Goal: Check status: Verify the current state of an ongoing process or item

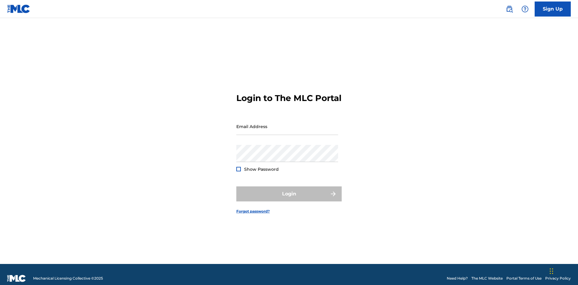
scroll to position [8, 0]
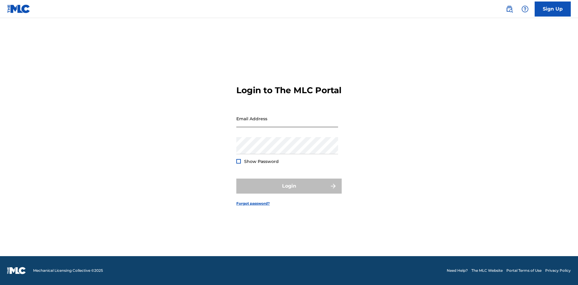
click at [287, 124] on input "Email Address" at bounding box center [287, 118] width 102 height 17
type input "Duke.McTesterson@gmail.com"
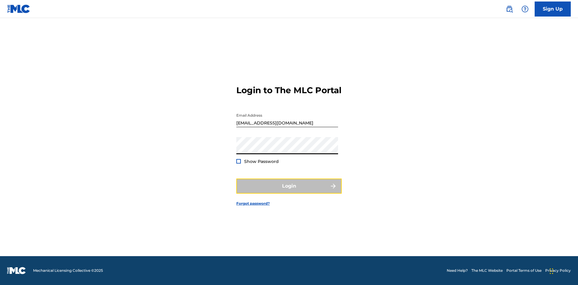
click at [289, 191] on button "Login" at bounding box center [288, 186] width 105 height 15
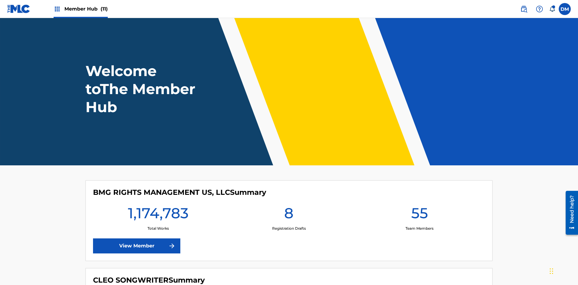
click at [86, 9] on span "Member Hub (11)" at bounding box center [85, 8] width 43 height 7
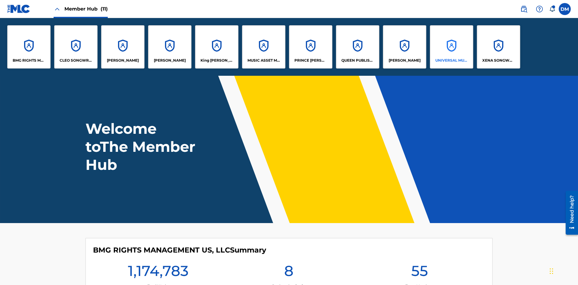
click at [451, 61] on p "UNIVERSAL MUSIC PUB GROUP" at bounding box center [451, 60] width 33 height 5
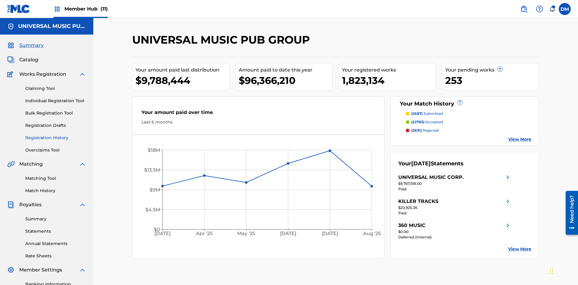
click at [56, 135] on link "Registration History" at bounding box center [55, 138] width 61 height 6
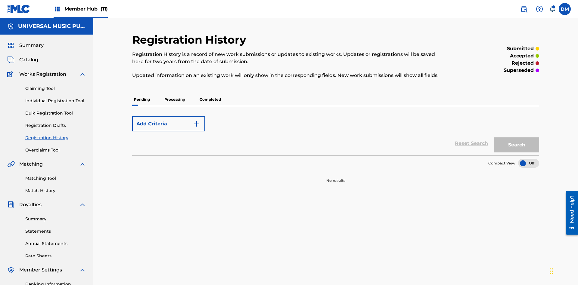
click at [210, 93] on p "Completed" at bounding box center [210, 99] width 25 height 13
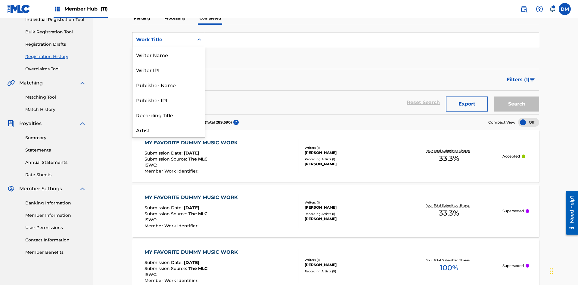
scroll to position [30, 0]
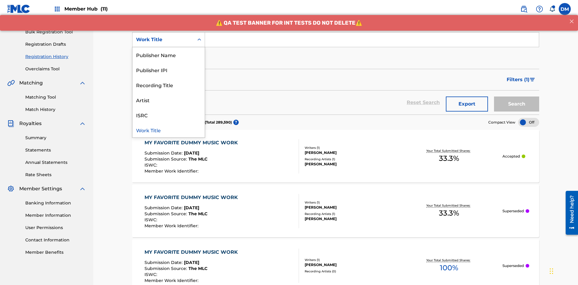
click at [169, 130] on div "Work Title" at bounding box center [168, 130] width 72 height 15
click at [169, 51] on button "Add Criteria" at bounding box center [168, 58] width 73 height 15
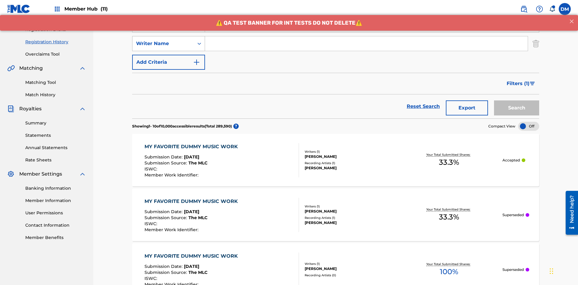
click at [163, 40] on div "Writer Name" at bounding box center [163, 43] width 54 height 7
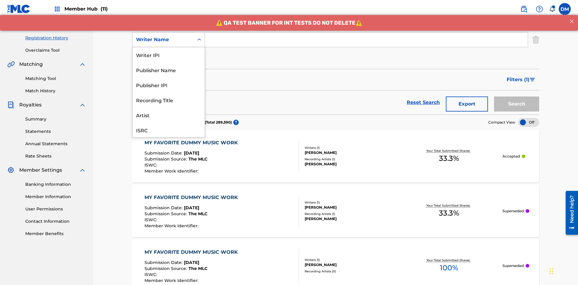
scroll to position [15, 0]
click at [169, 85] on div "Recording Title" at bounding box center [168, 84] width 72 height 15
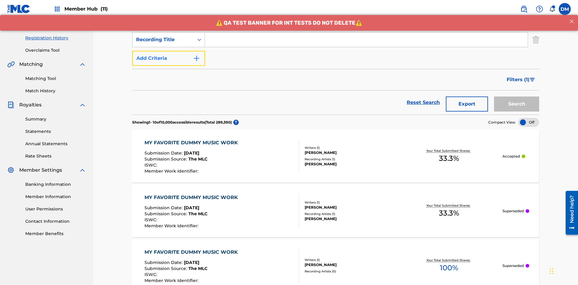
click at [169, 51] on button "Add Criteria" at bounding box center [168, 58] width 73 height 15
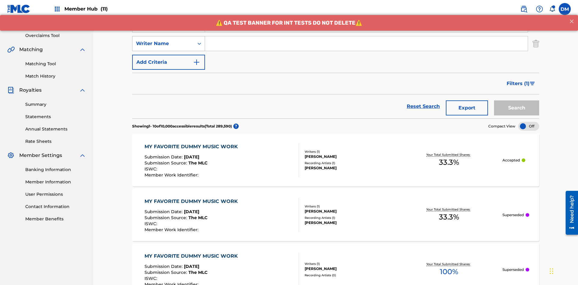
click at [163, 40] on div "Writer Name" at bounding box center [163, 43] width 54 height 7
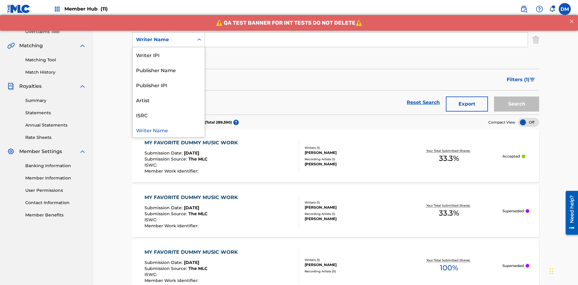
click at [169, 115] on div "ISRC" at bounding box center [168, 114] width 72 height 15
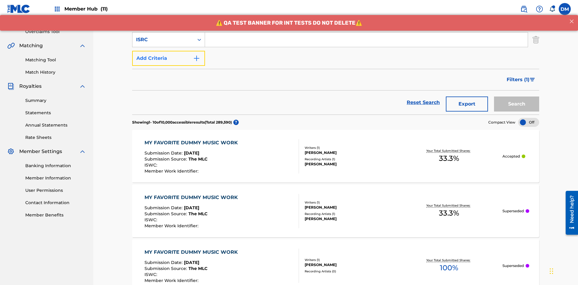
click at [169, 51] on button "Add Criteria" at bounding box center [168, 58] width 73 height 15
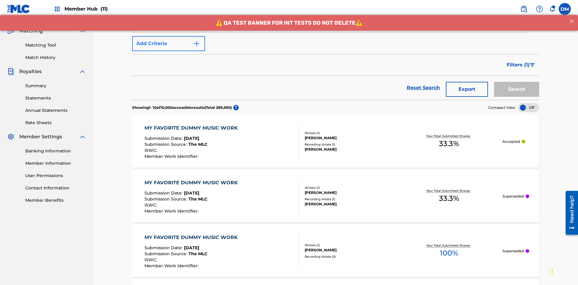
scroll to position [137, 0]
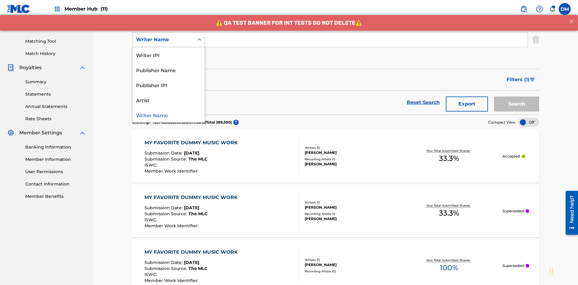
click at [169, 85] on div "Publisher IPI" at bounding box center [168, 84] width 72 height 15
click at [169, 51] on button "Add Criteria" at bounding box center [168, 58] width 73 height 15
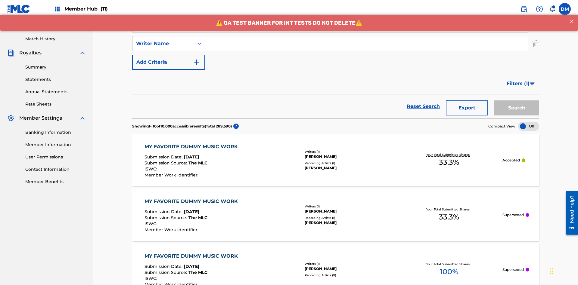
click at [163, 40] on div "Writer Name" at bounding box center [163, 43] width 54 height 7
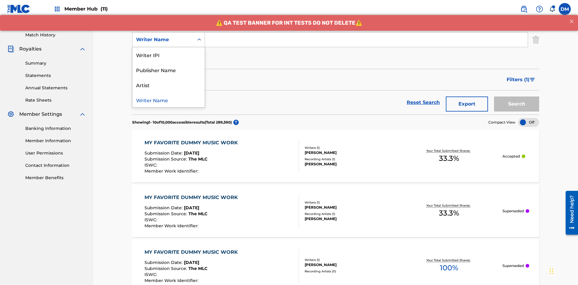
click at [169, 85] on div "Artist" at bounding box center [168, 84] width 72 height 15
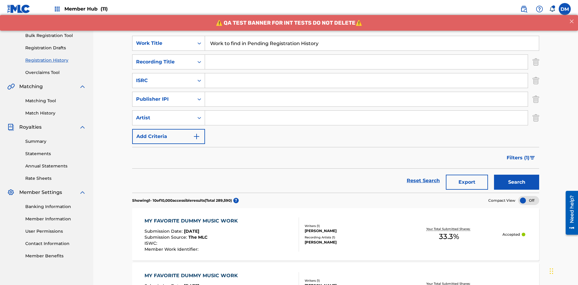
type input "Work to find in Pending Registration History"
click at [366, 55] on input "Search Form" at bounding box center [366, 62] width 323 height 14
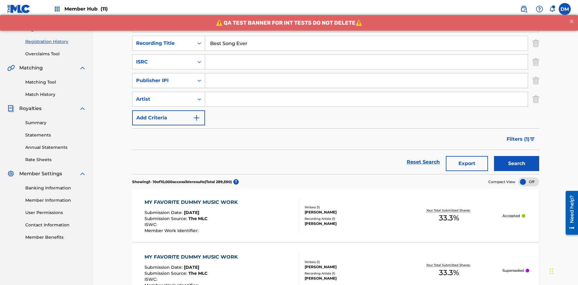
type input "Best Song Ever"
click at [366, 55] on input "Search Form" at bounding box center [366, 62] width 323 height 14
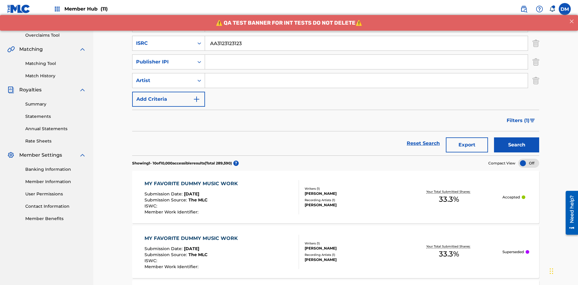
type input "AA3123123123"
click at [366, 55] on input "Search Form" at bounding box center [366, 62] width 323 height 14
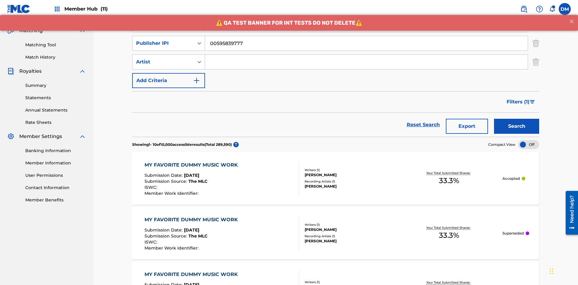
type input "00595839777"
click at [366, 55] on input "Search Form" at bounding box center [366, 62] width 323 height 14
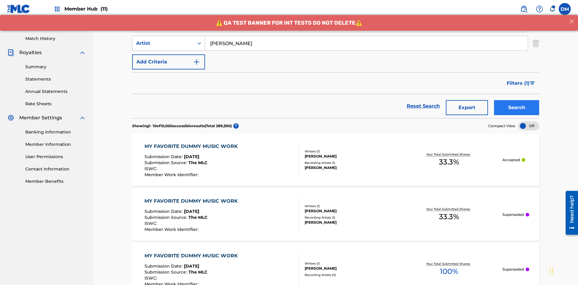
type input "Joe Lewis"
click at [517, 100] on button "Search" at bounding box center [516, 107] width 45 height 15
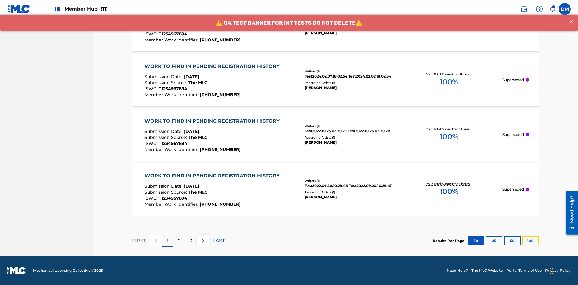
click at [522, 241] on button "100" at bounding box center [530, 241] width 17 height 9
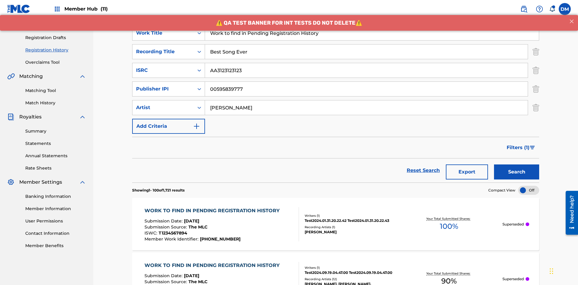
scroll to position [238, 0]
